Goal: Transaction & Acquisition: Purchase product/service

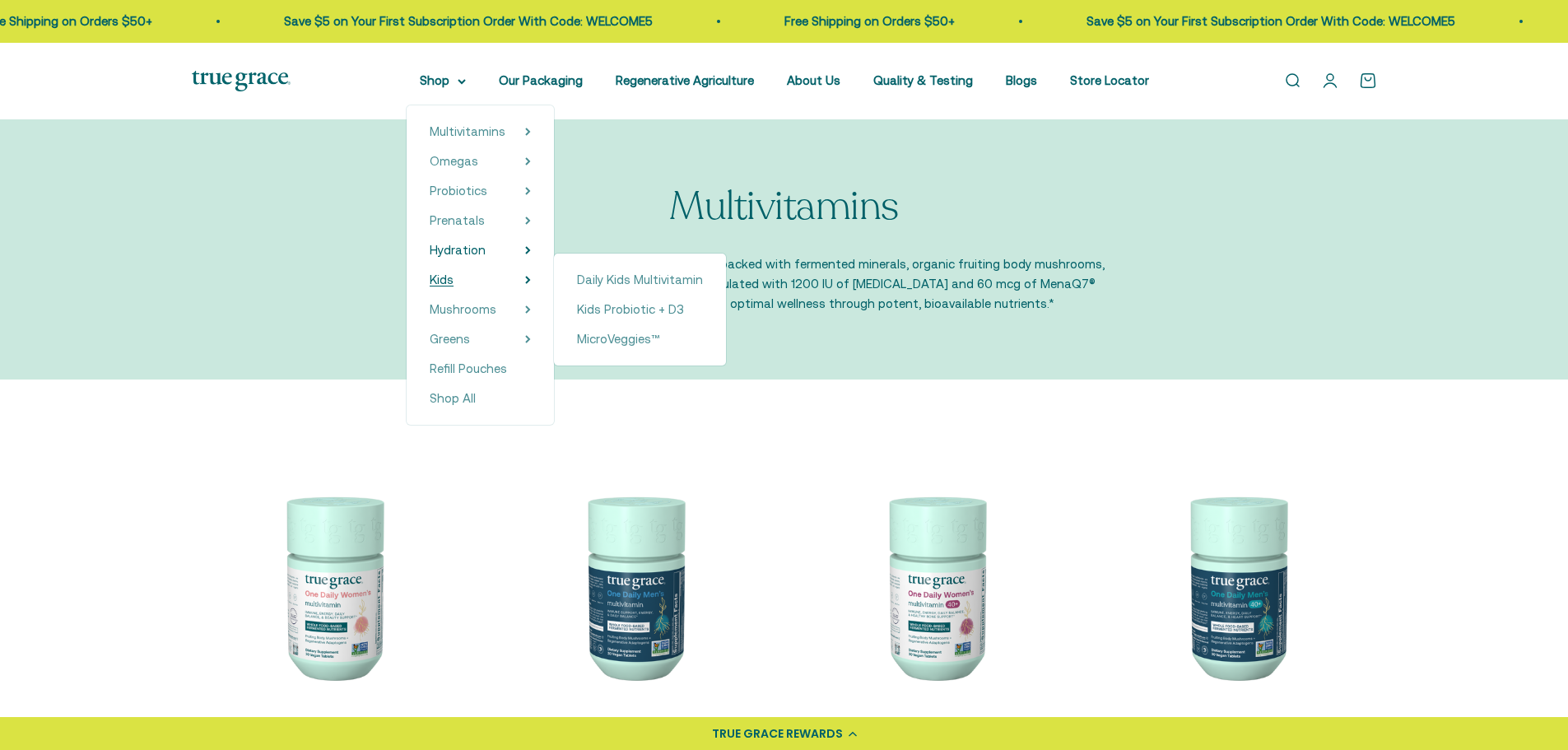
click at [475, 274] on summary "Kids" at bounding box center [480, 279] width 101 height 20
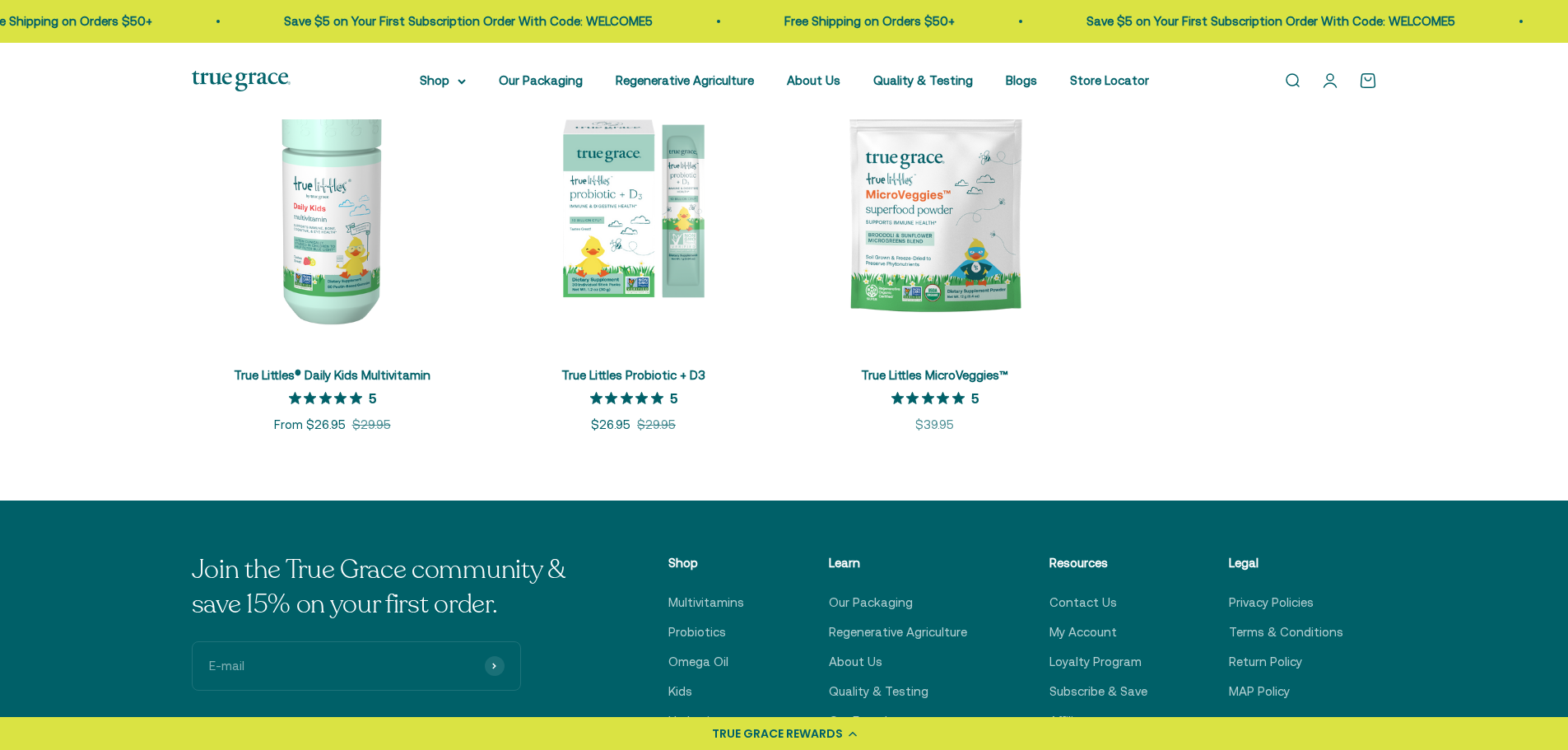
click at [358, 236] on img at bounding box center [333, 206] width 282 height 282
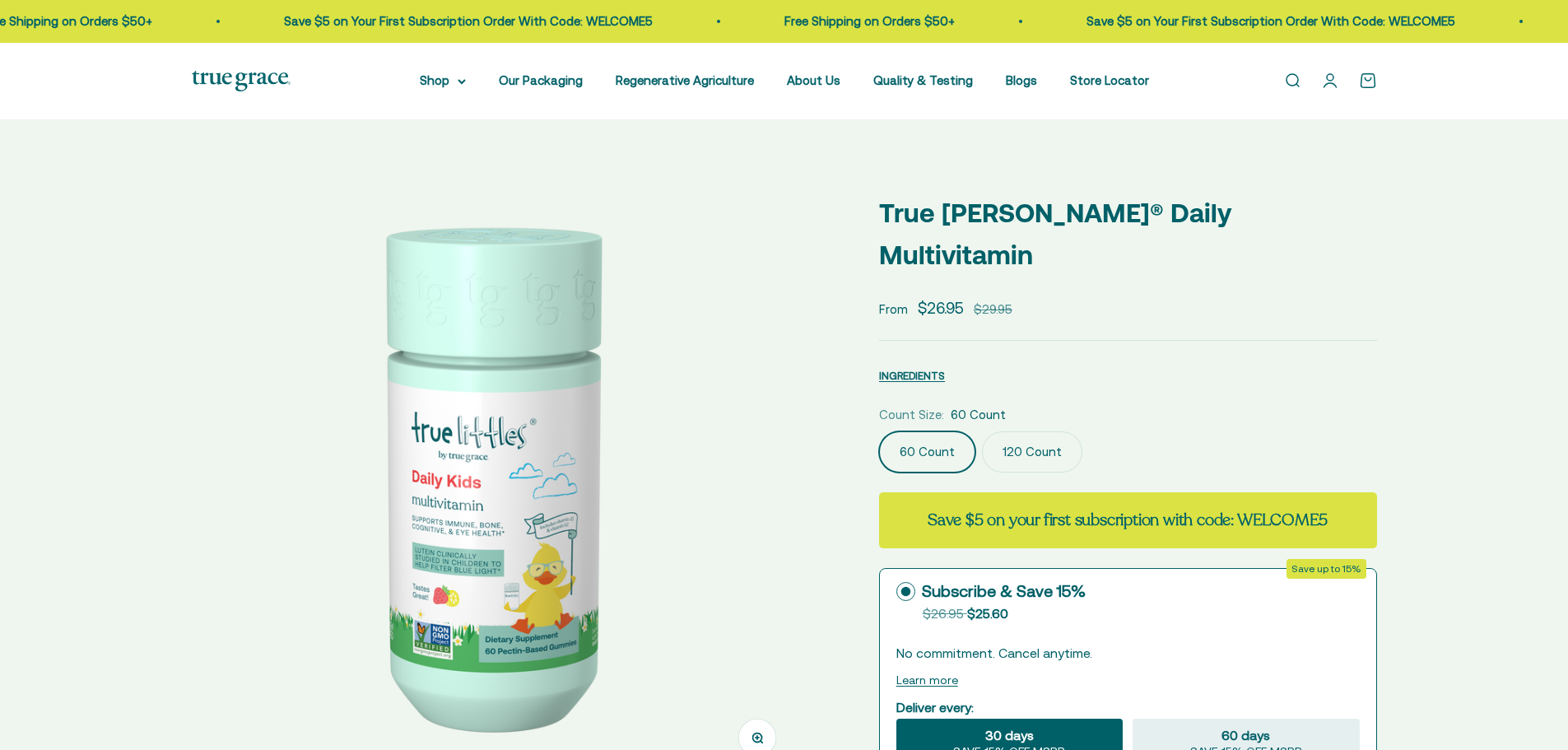
scroll to position [330, 0]
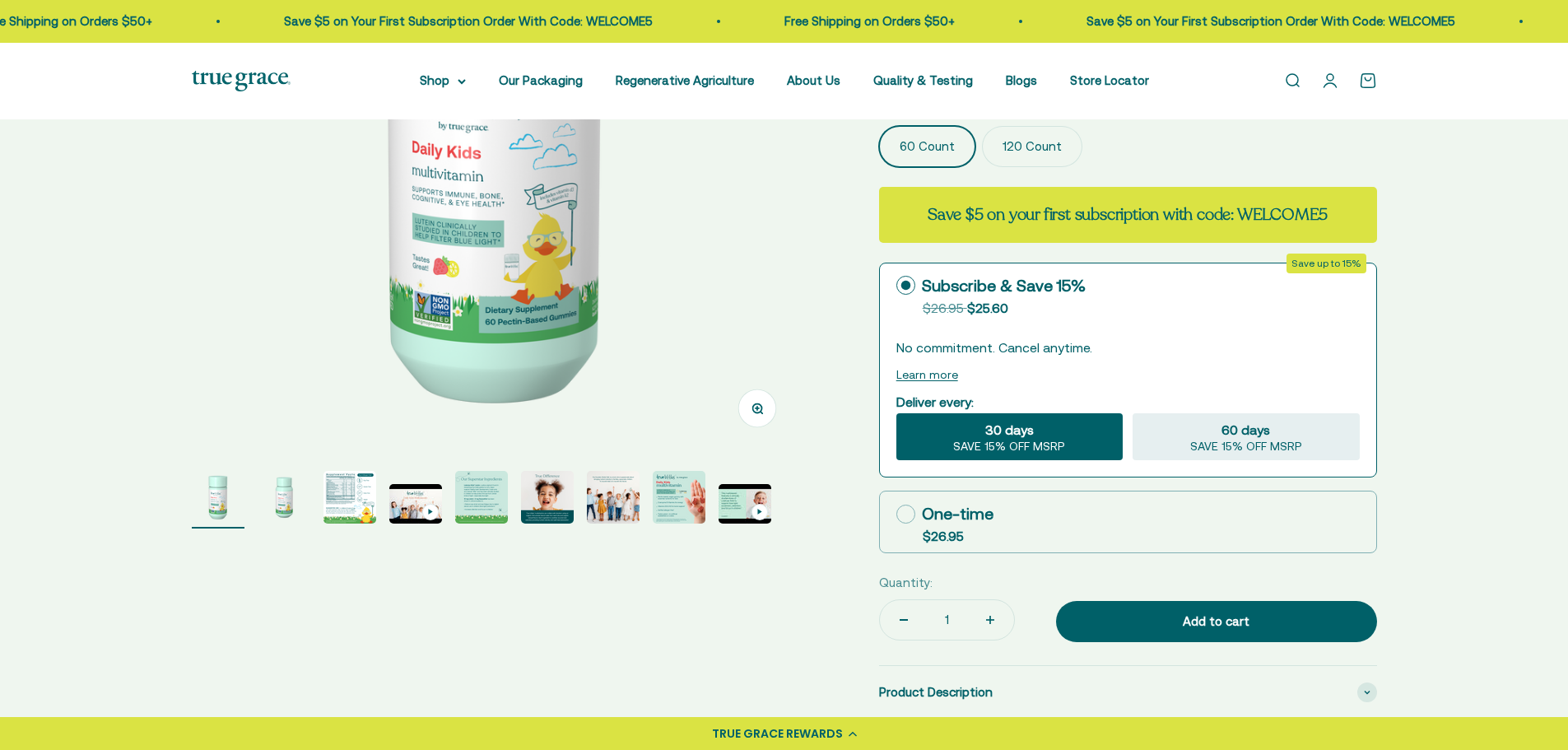
select select "3"
click at [324, 503] on img "Go to item 3" at bounding box center [349, 497] width 53 height 53
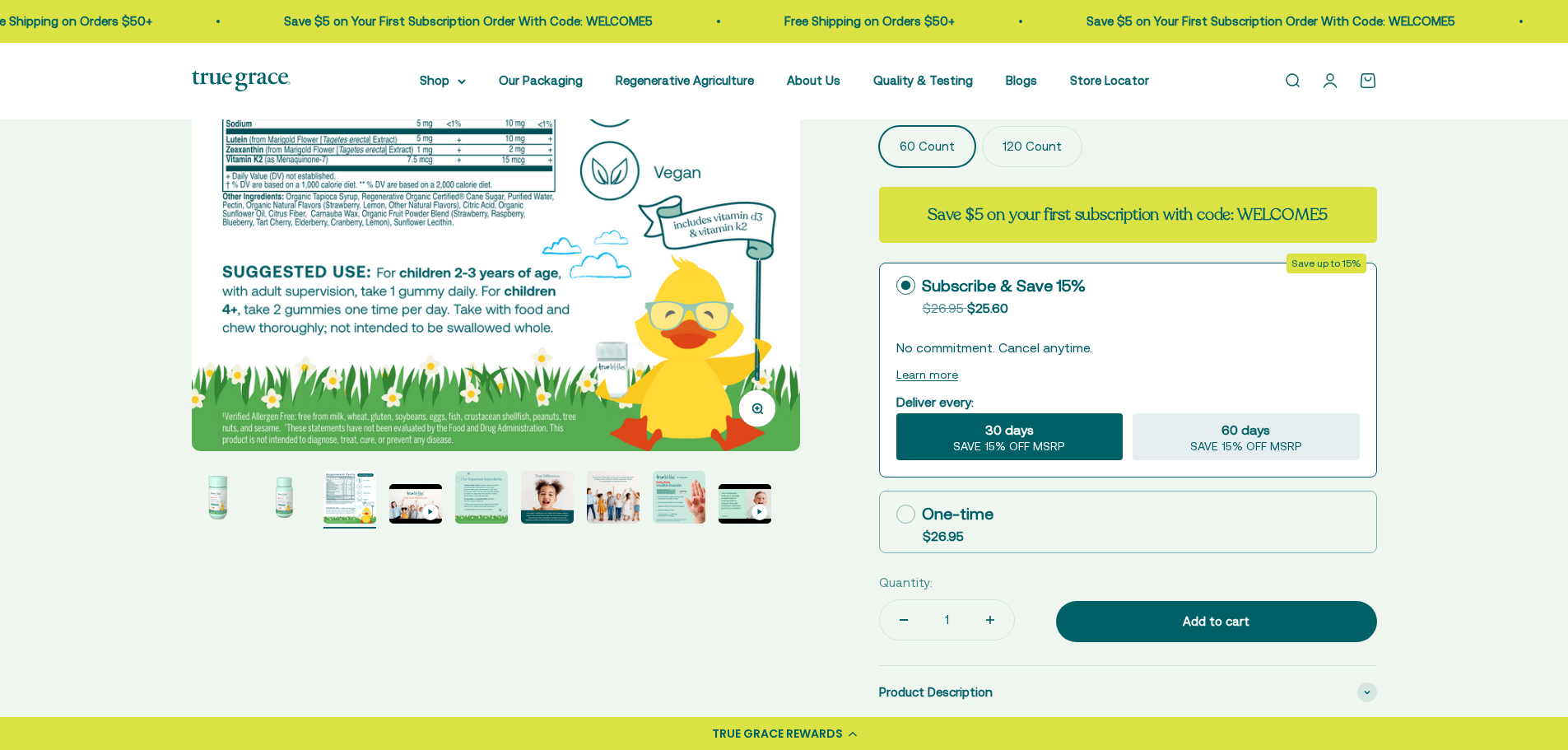
scroll to position [83, 0]
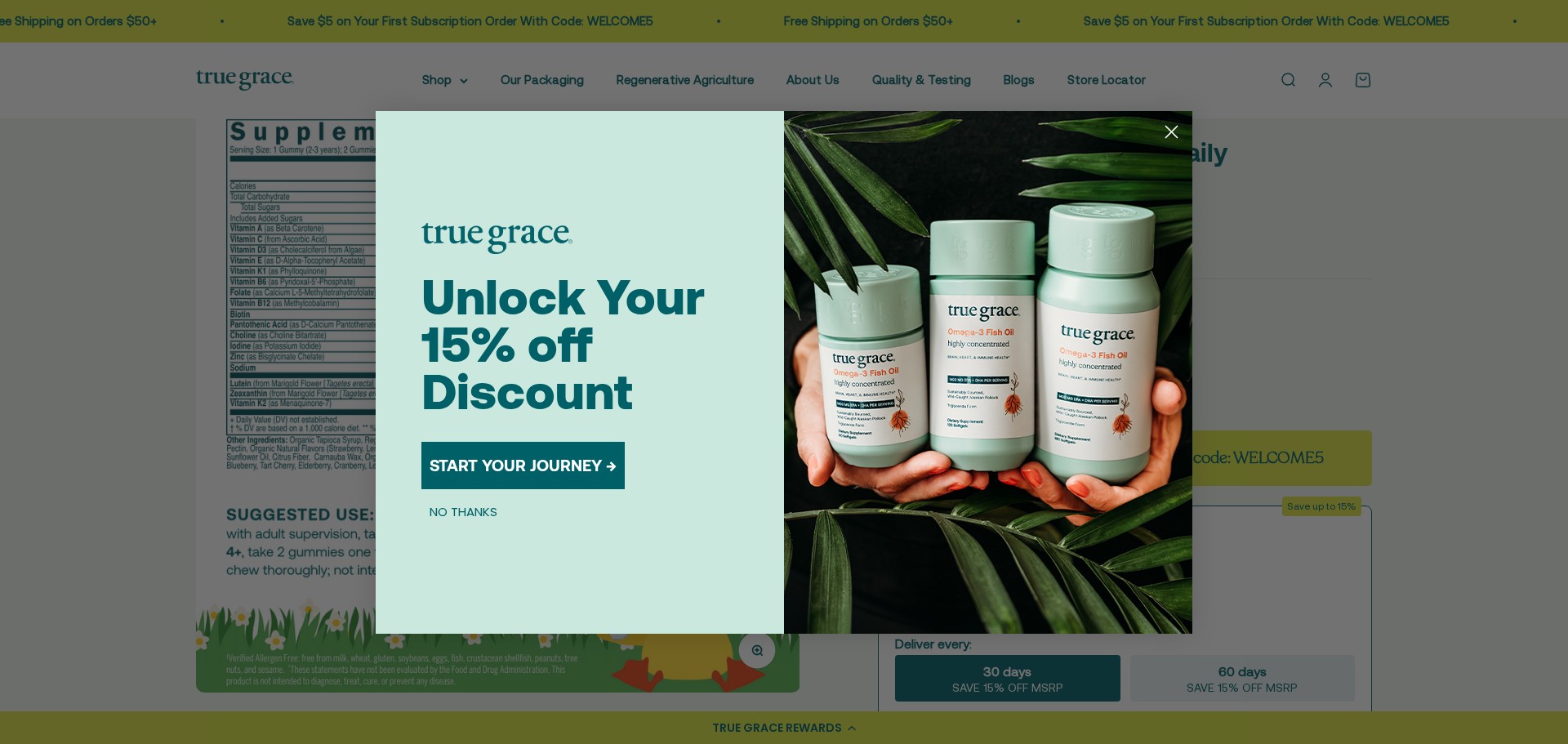
click at [1163, 130] on circle "Close dialog" at bounding box center [1172, 131] width 27 height 27
